Goal: Information Seeking & Learning: Learn about a topic

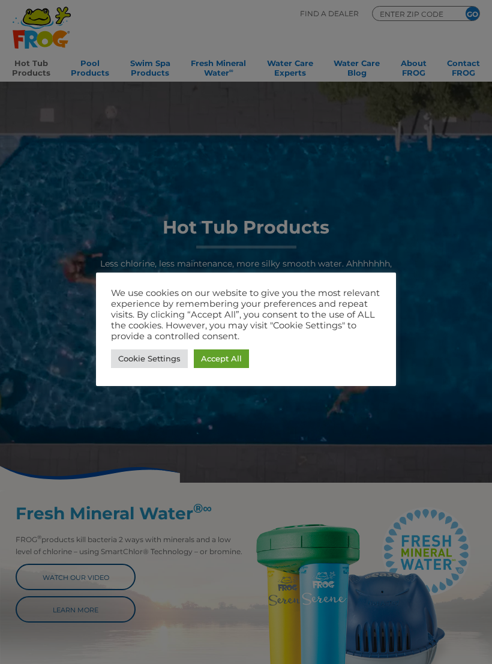
click at [234, 359] on link "Accept All" at bounding box center [221, 359] width 55 height 19
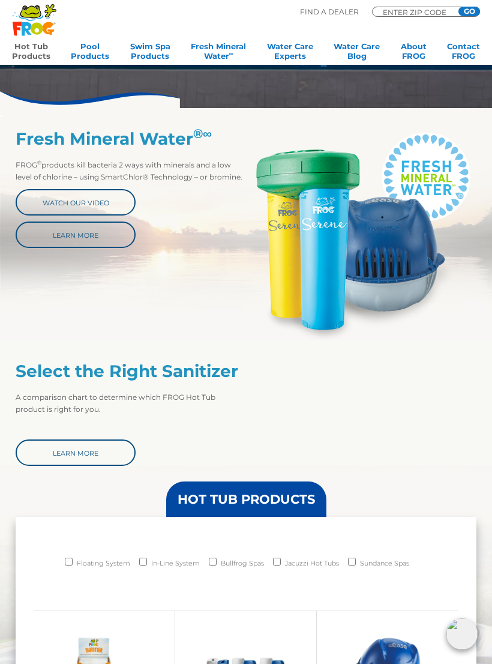
scroll to position [381, 0]
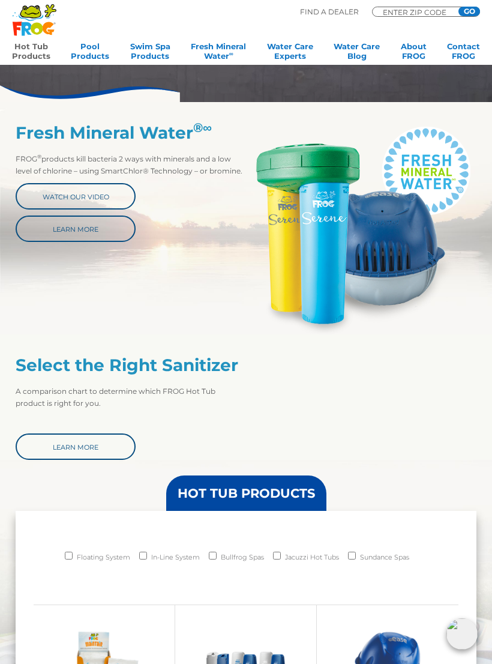
click at [100, 184] on link "Watch Our Video" at bounding box center [76, 196] width 120 height 26
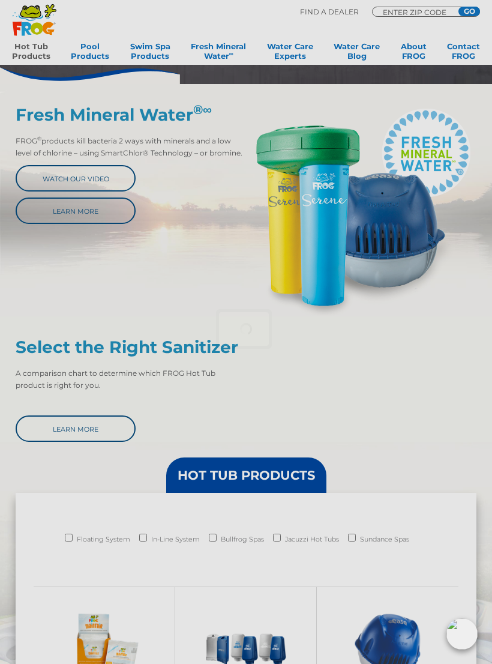
scroll to position [399, 0]
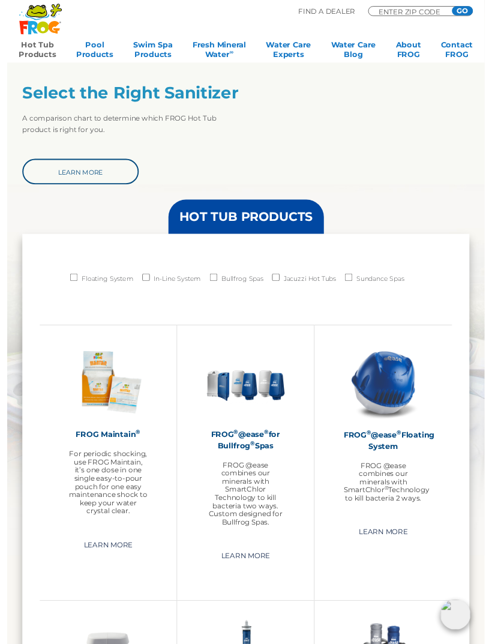
scroll to position [651, 0]
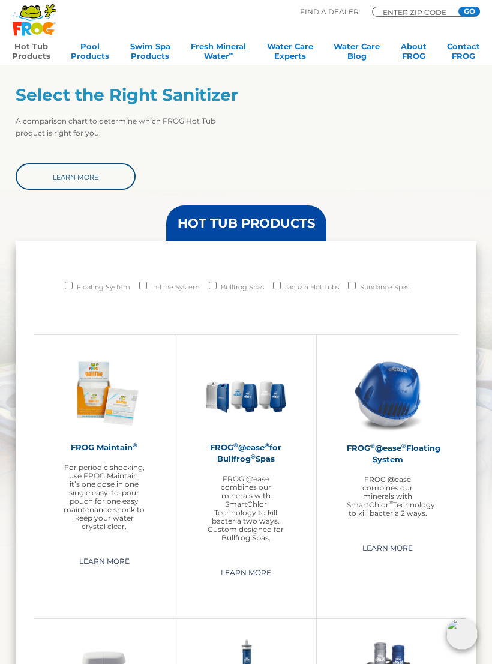
click at [107, 175] on link "Learn More" at bounding box center [76, 176] width 120 height 26
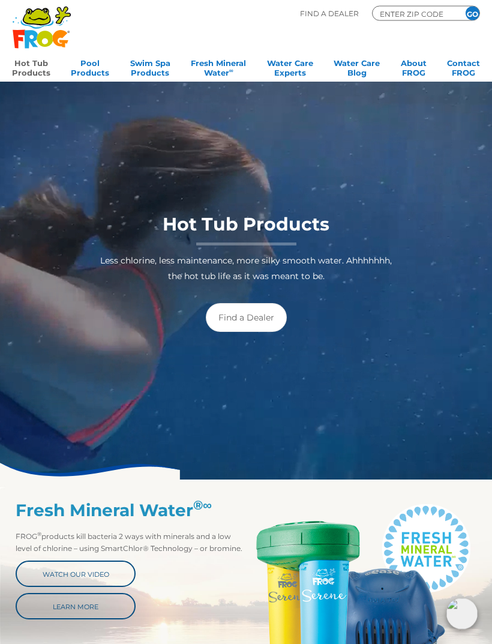
scroll to position [0, 0]
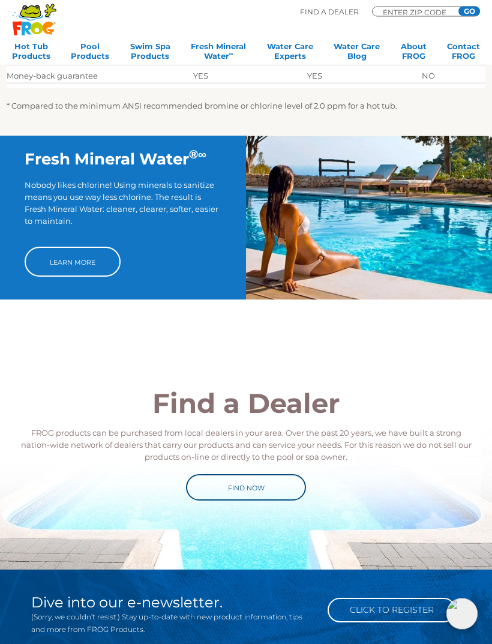
scroll to position [549, 0]
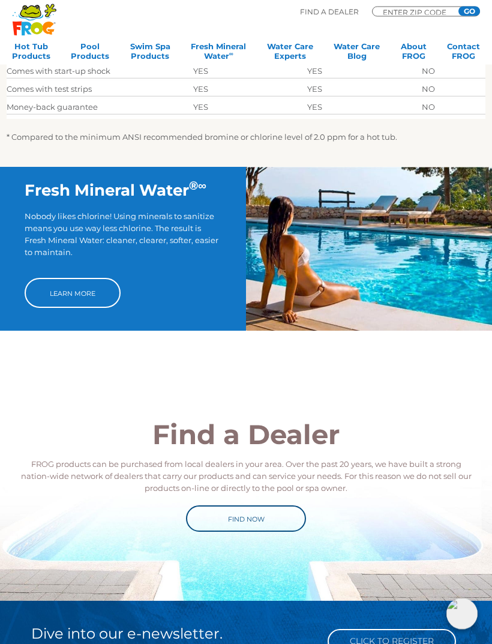
click at [96, 285] on link "Learn More" at bounding box center [73, 294] width 96 height 30
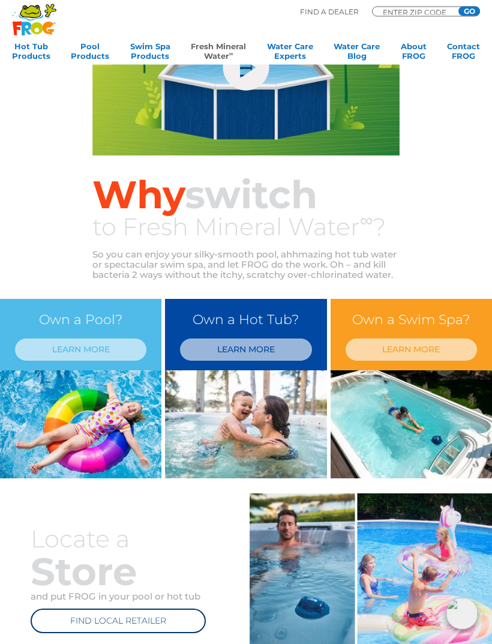
scroll to position [413, 0]
